Goal: Task Accomplishment & Management: Complete application form

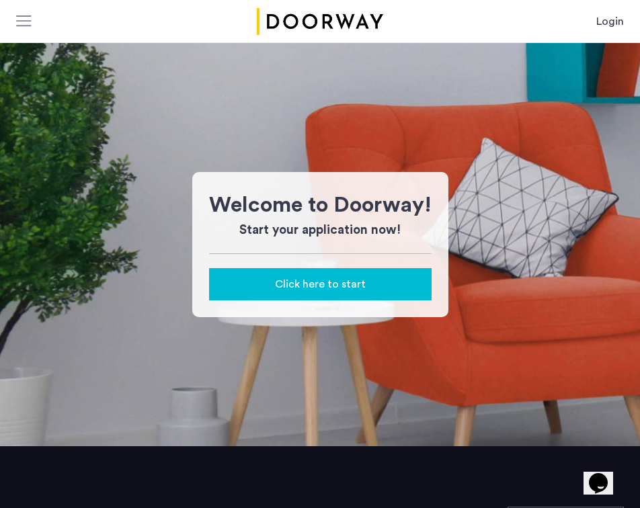
click at [598, 14] on link "Login" at bounding box center [610, 21] width 28 height 16
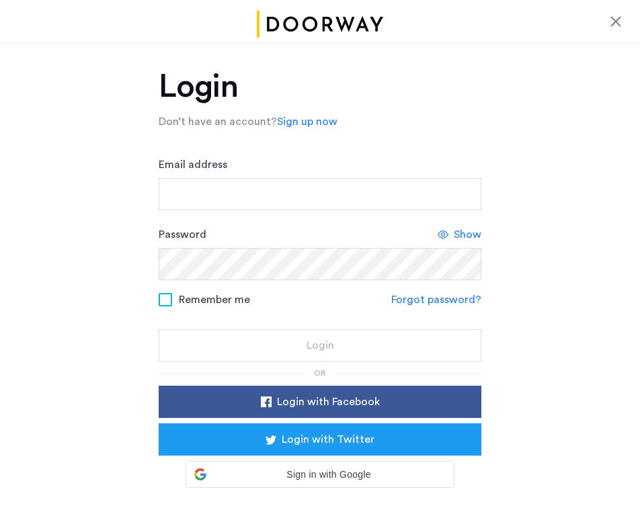
click at [376, 167] on div "Email address" at bounding box center [320, 184] width 323 height 54
click at [375, 171] on div "Email address" at bounding box center [320, 184] width 323 height 54
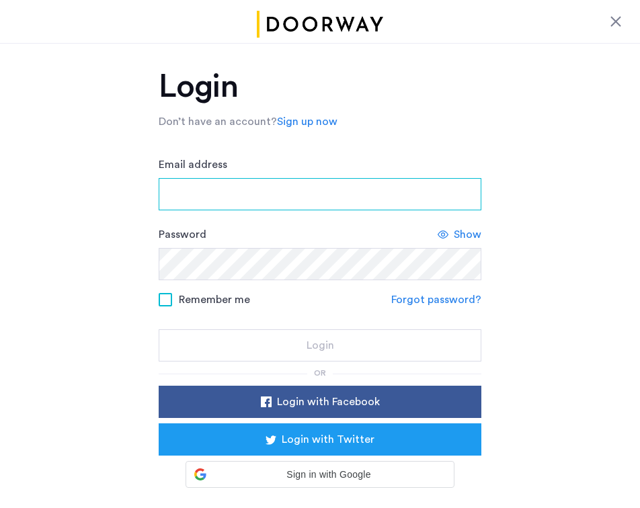
click at [352, 204] on input "Email address" at bounding box center [320, 194] width 323 height 32
type input "**********"
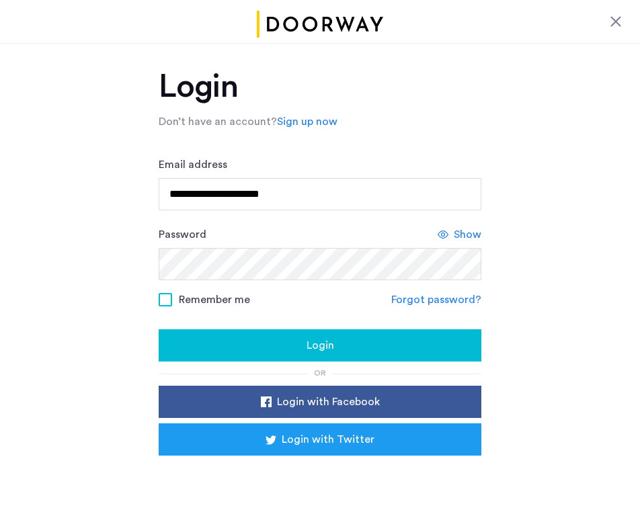
click at [301, 337] on button "Login" at bounding box center [320, 345] width 323 height 32
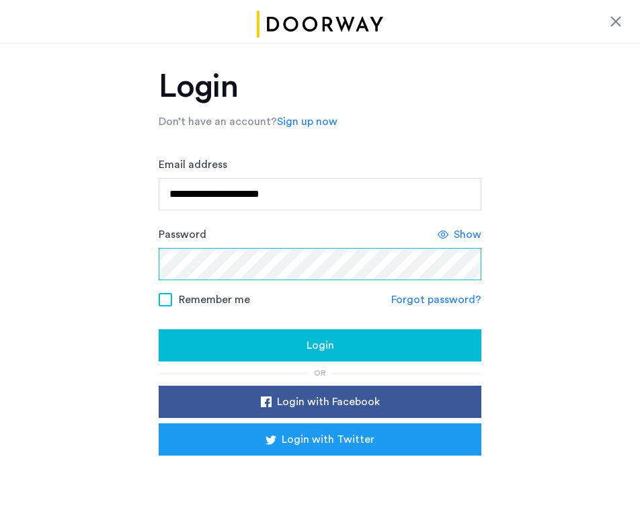
click at [159, 329] on button "Login" at bounding box center [320, 345] width 323 height 32
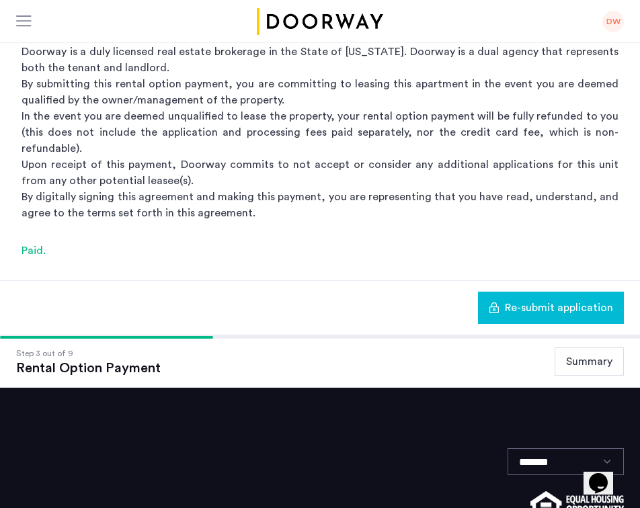
scroll to position [223, 0]
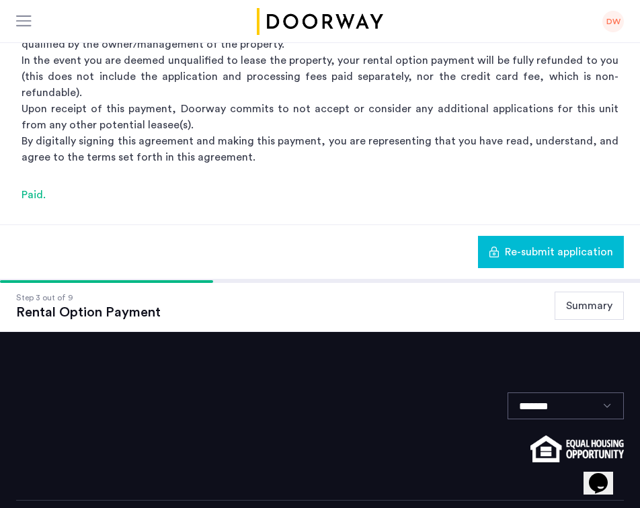
click at [586, 292] on button "Summary" at bounding box center [589, 306] width 69 height 28
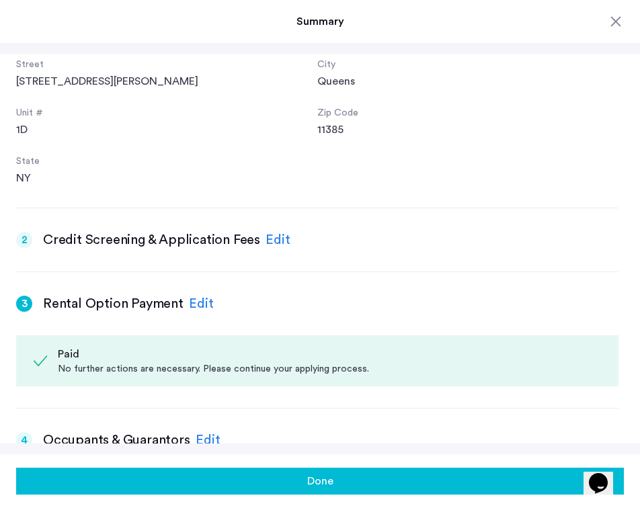
scroll to position [265, 0]
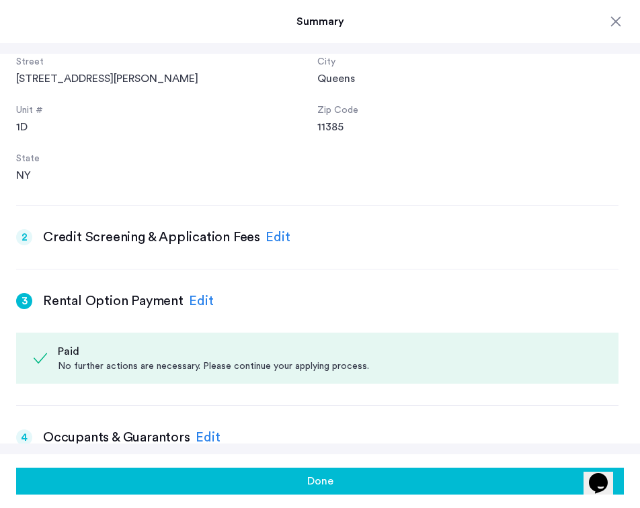
click at [205, 302] on div "Edit" at bounding box center [201, 301] width 25 height 20
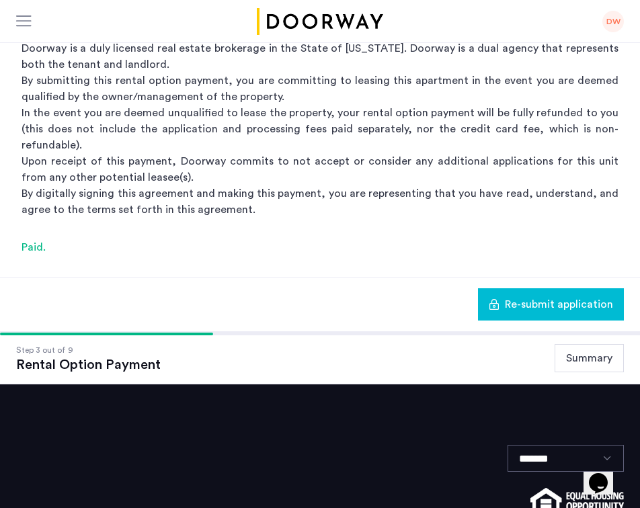
scroll to position [247, 0]
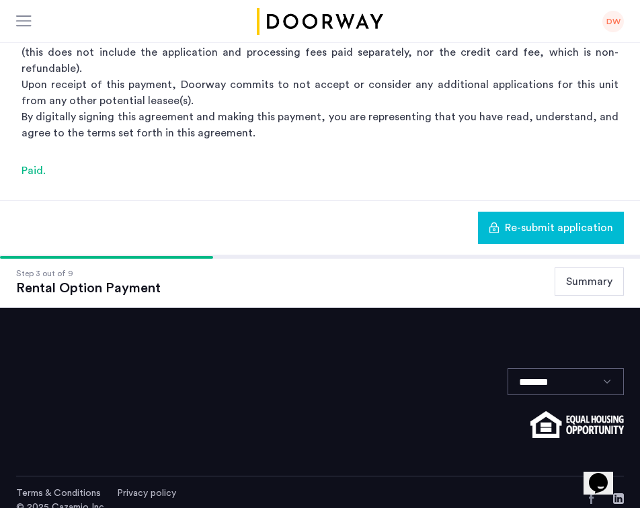
click at [581, 268] on button "Summary" at bounding box center [589, 282] width 69 height 28
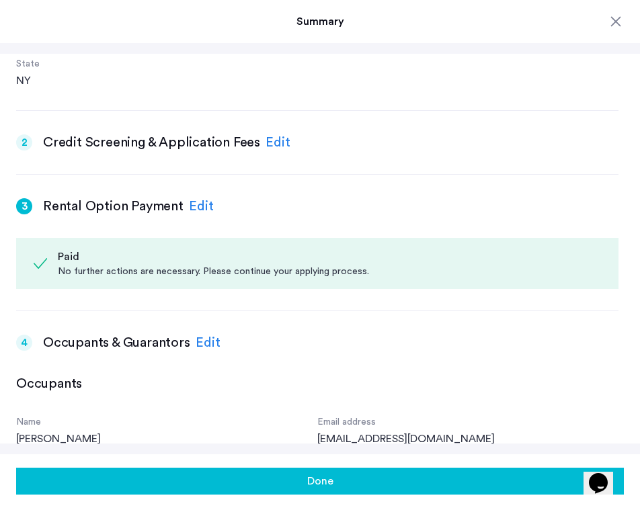
scroll to position [0, 0]
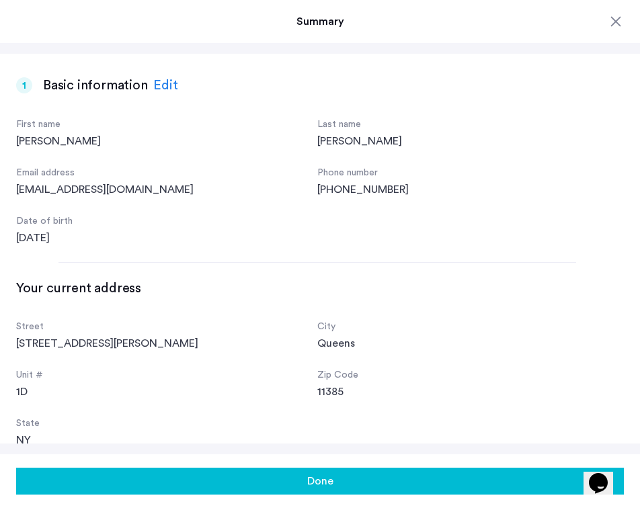
click at [611, 13] on div at bounding box center [616, 21] width 16 height 16
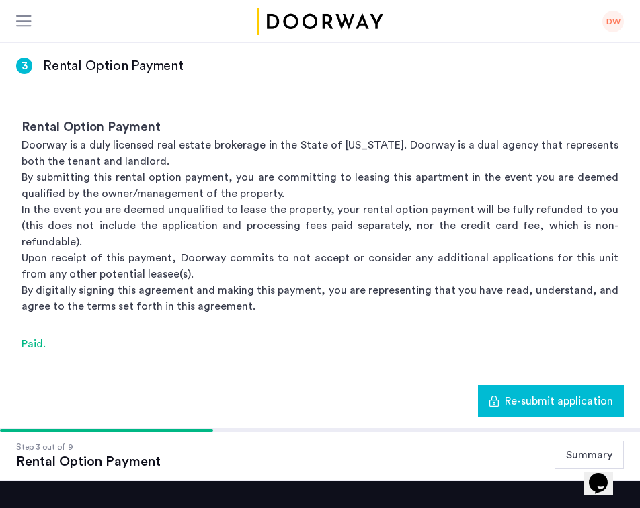
scroll to position [73, 0]
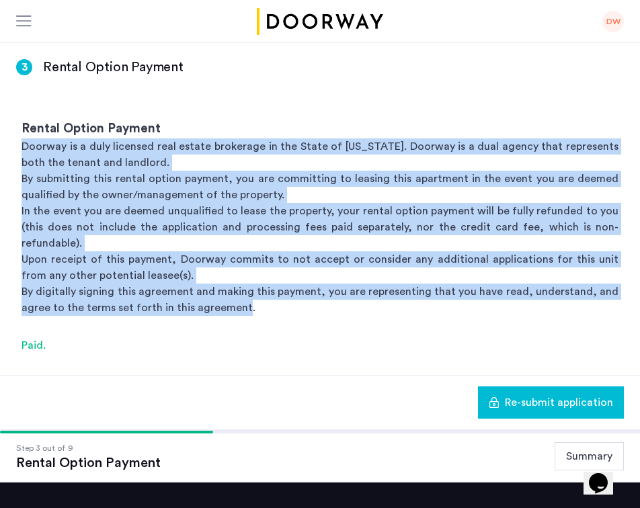
drag, startPoint x: 239, startPoint y: 296, endPoint x: -7, endPoint y: 148, distance: 287.0
click at [0, 148] on html "My applications DW Price Fee Availability Beds Baths Subway Neighborhoods Build…" at bounding box center [320, 181] width 640 height 508
click at [235, 196] on p "By submitting this rental option payment, you are committing to leasing this ap…" at bounding box center [320, 187] width 597 height 32
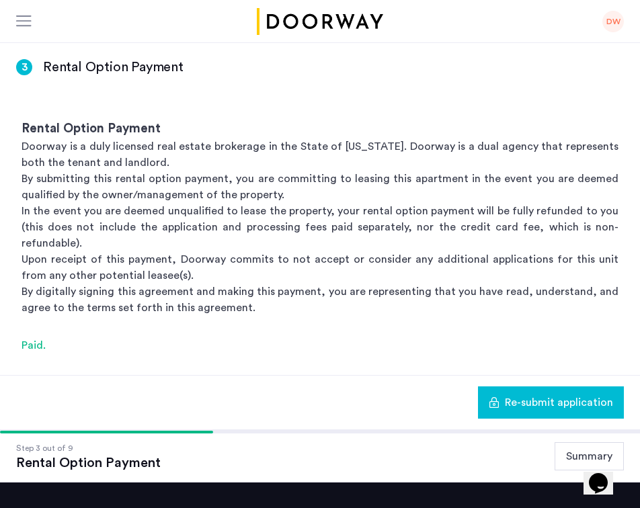
click at [20, 25] on div at bounding box center [24, 21] width 17 height 13
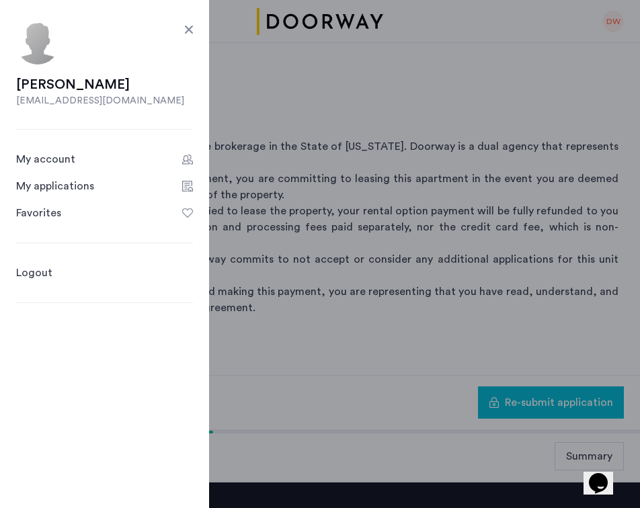
click at [56, 188] on div "My applications" at bounding box center [55, 186] width 78 height 16
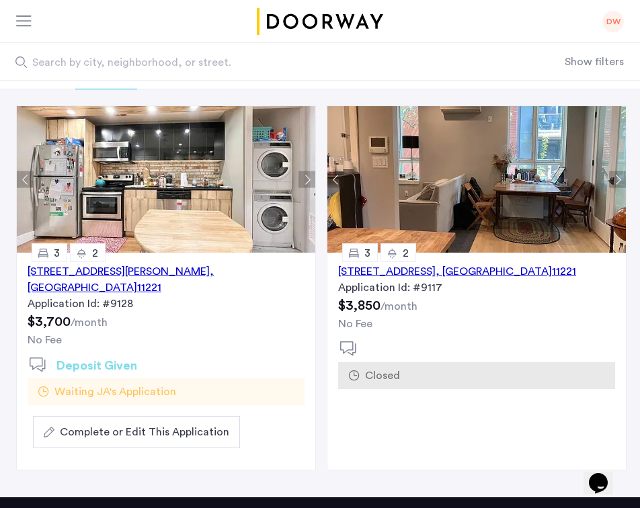
scroll to position [100, 0]
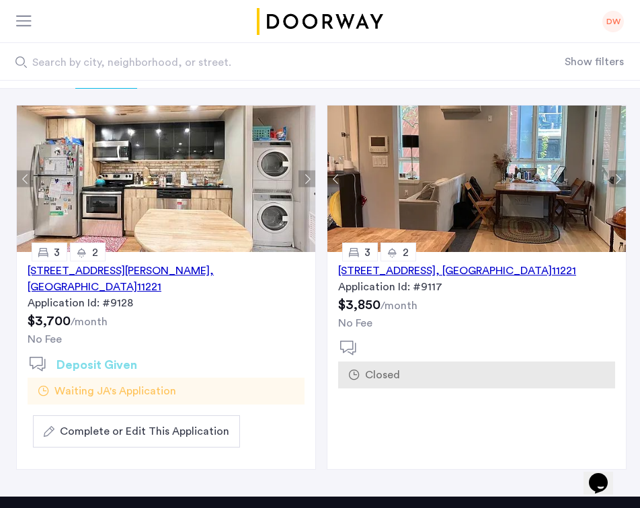
click at [139, 423] on span "Complete or Edit This Application" at bounding box center [144, 431] width 169 height 16
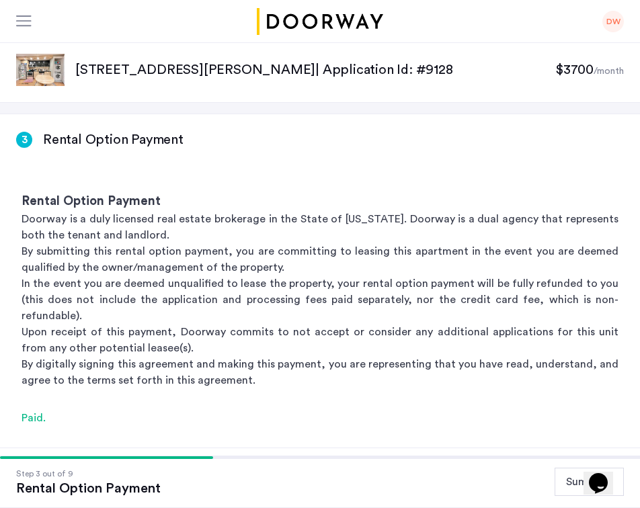
click at [22, 15] on div at bounding box center [24, 21] width 17 height 13
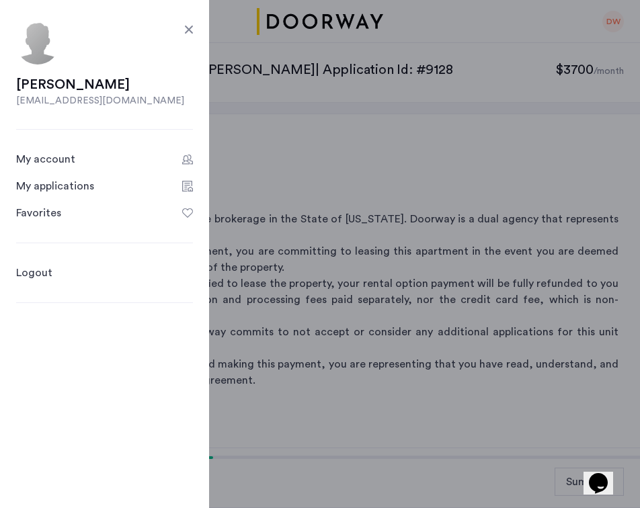
click at [53, 154] on div "My account" at bounding box center [45, 159] width 59 height 16
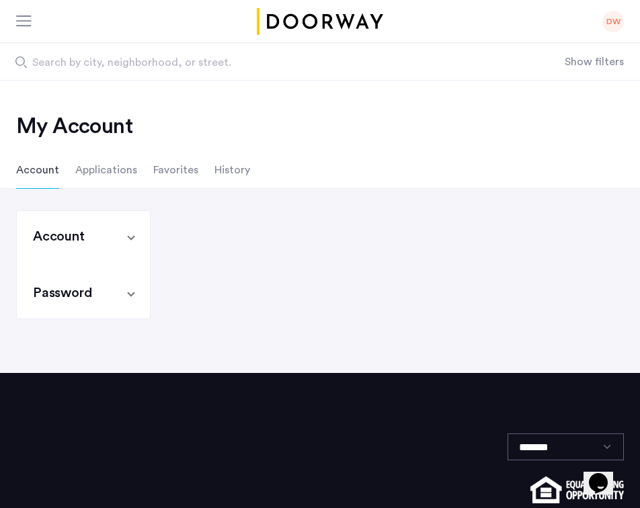
click at [116, 173] on li "Applications" at bounding box center [106, 170] width 62 height 38
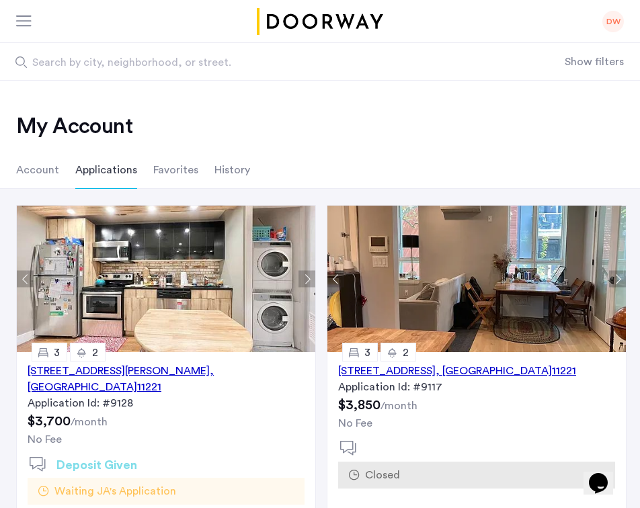
click at [179, 175] on li "Favorites" at bounding box center [175, 170] width 45 height 38
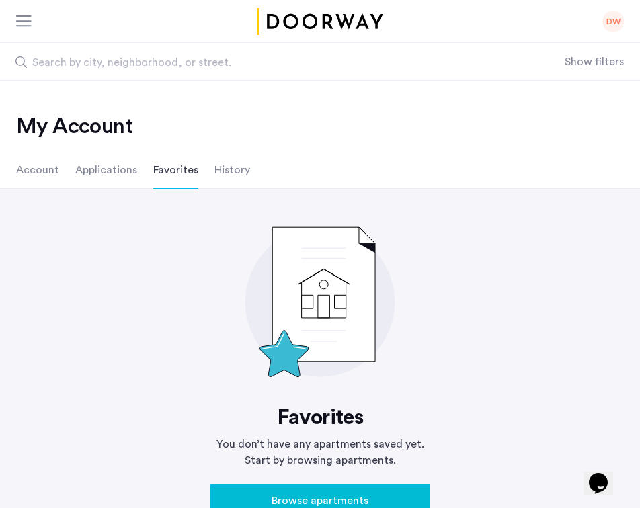
click at [225, 171] on li "History" at bounding box center [232, 170] width 36 height 38
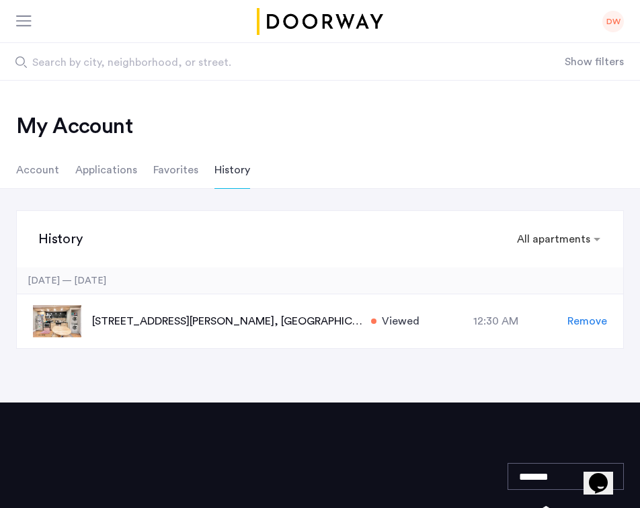
click at [111, 171] on li "Applications" at bounding box center [106, 170] width 62 height 38
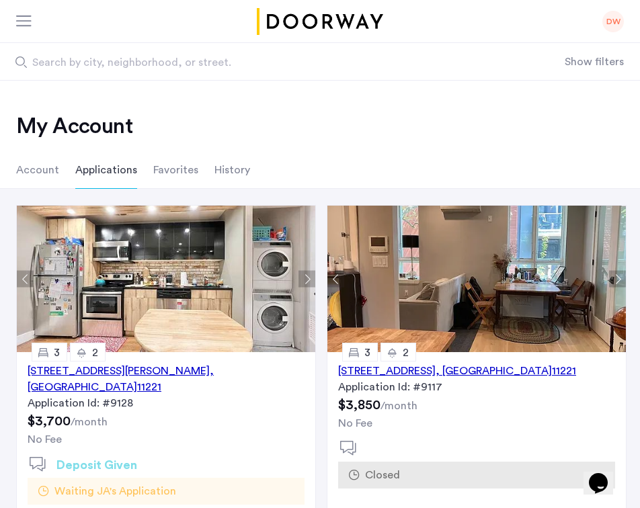
click at [18, 172] on li "Account" at bounding box center [37, 170] width 43 height 38
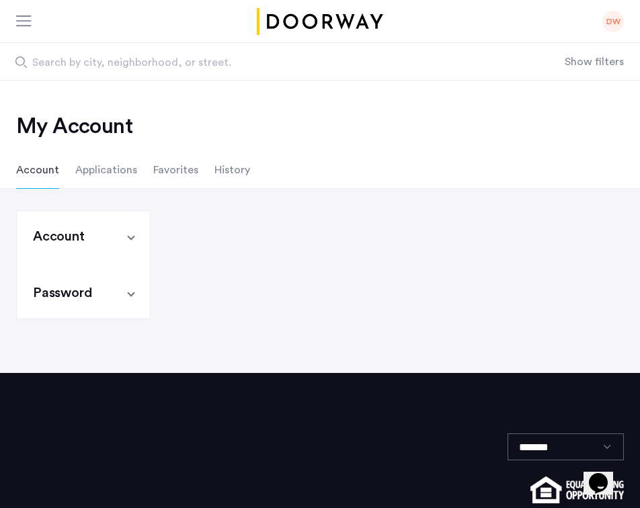
click at [107, 243] on mat-panel-title "Account" at bounding box center [75, 236] width 85 height 19
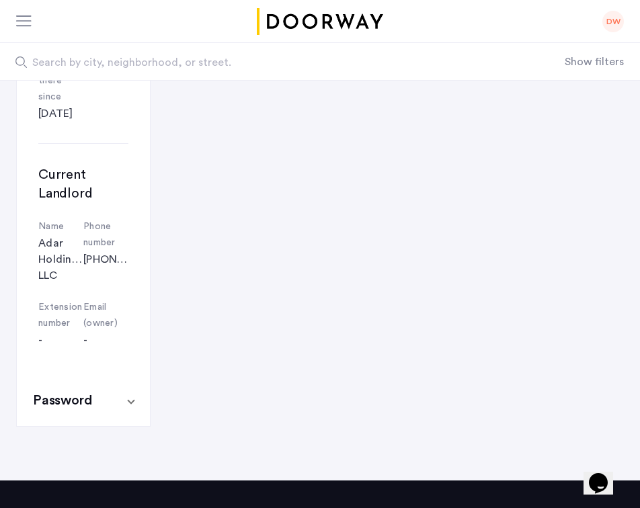
scroll to position [1158, 0]
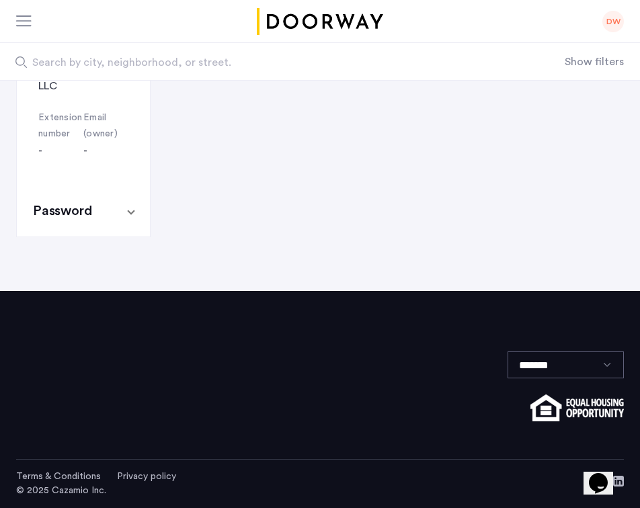
click at [119, 218] on span "Password" at bounding box center [80, 211] width 95 height 19
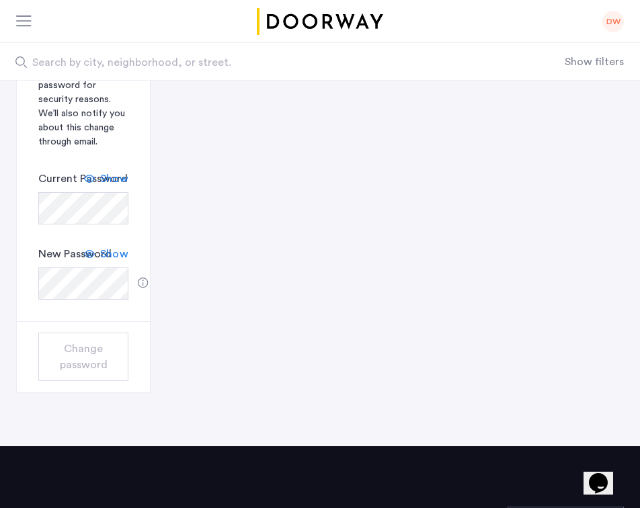
scroll to position [0, 0]
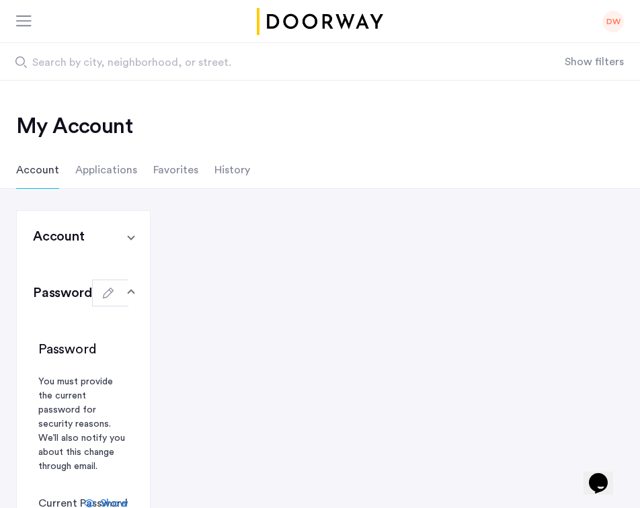
click at [138, 289] on mat-expansion-panel-header "Password" at bounding box center [83, 293] width 133 height 51
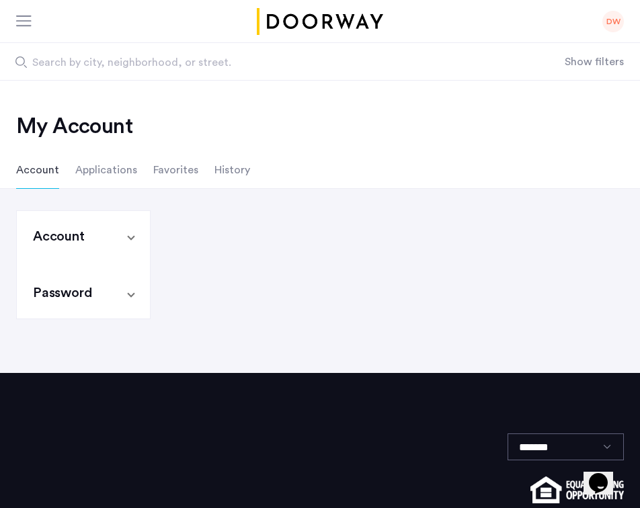
click at [138, 241] on mat-expansion-panel-header "Account" at bounding box center [83, 236] width 133 height 51
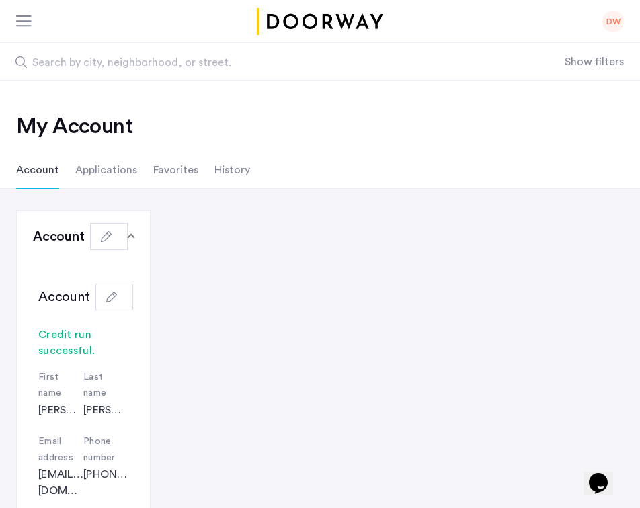
click at [138, 241] on mat-expansion-panel-header "Account" at bounding box center [83, 236] width 133 height 51
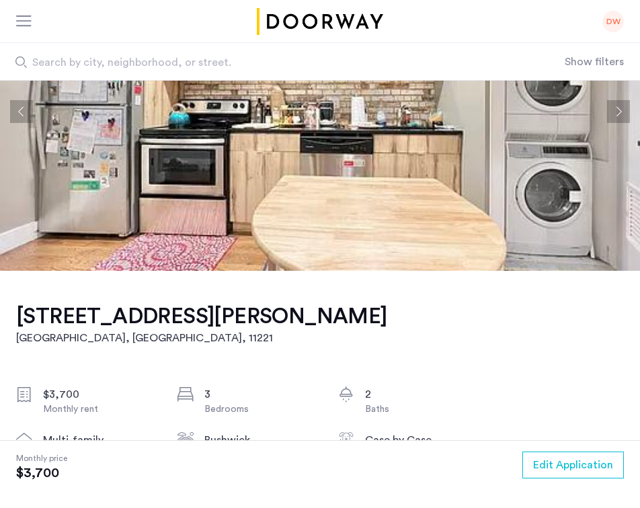
scroll to position [137, 0]
